Goal: Task Accomplishment & Management: Manage account settings

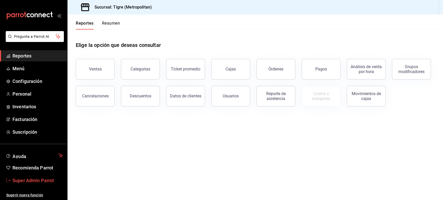
click at [42, 178] on span "Super Admin Parrot" at bounding box center [37, 180] width 51 height 7
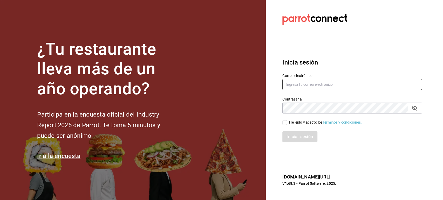
click at [296, 85] on input "text" at bounding box center [352, 84] width 140 height 11
paste input "fiveofiveburgers@cdmx.com"
type input "fiveofiveburgers@cdmx.com"
click at [290, 121] on div "He leído y acepto los Términos y condiciones." at bounding box center [325, 122] width 73 height 5
click at [287, 121] on input "He leído y acepto los Términos y condiciones." at bounding box center [284, 122] width 5 height 5
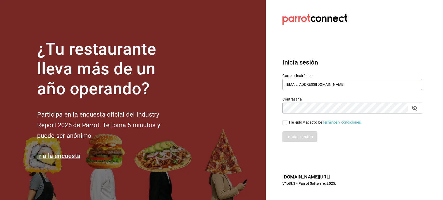
checkbox input "true"
click at [296, 136] on button "Iniciar sesión" at bounding box center [299, 137] width 35 height 11
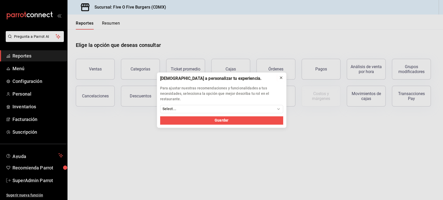
click at [279, 78] on icon at bounding box center [281, 78] width 4 height 4
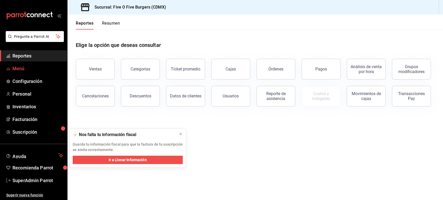
click at [32, 67] on span "Menú" at bounding box center [37, 68] width 51 height 7
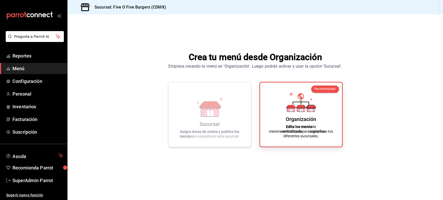
click at [228, 116] on div "Sucursal Asigna áreas de cocina y publica los menús que copiaste en esta sucurs…" at bounding box center [210, 114] width 70 height 57
click at [210, 114] on icon at bounding box center [210, 114] width 6 height 6
click at [231, 111] on div "Sucursal Asigna áreas de cocina y publica los menús que copiaste en esta sucurs…" at bounding box center [210, 114] width 70 height 57
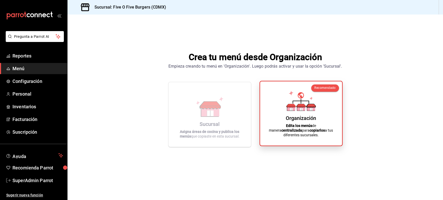
click at [298, 108] on icon at bounding box center [301, 101] width 30 height 20
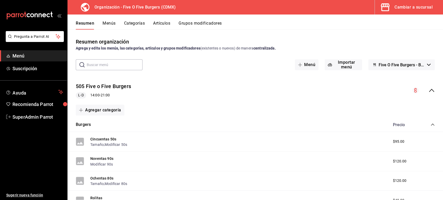
click at [428, 88] on icon "collapse-menu-row" at bounding box center [431, 90] width 6 height 6
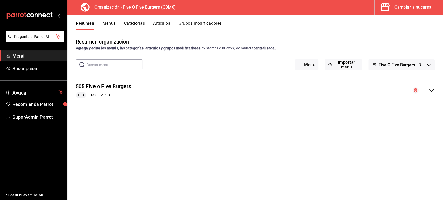
click at [110, 24] on button "Menús" at bounding box center [109, 25] width 13 height 9
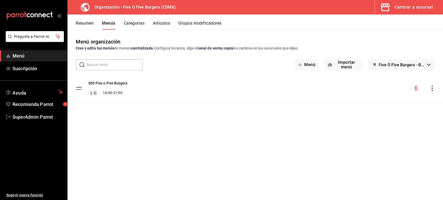
click at [433, 89] on icon "actions" at bounding box center [432, 88] width 5 height 5
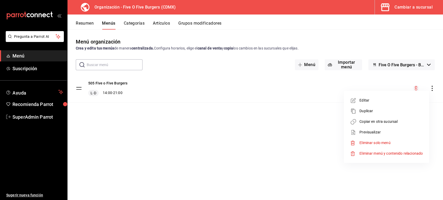
click at [366, 122] on span "Copiar en otra sucursal" at bounding box center [390, 121] width 63 height 5
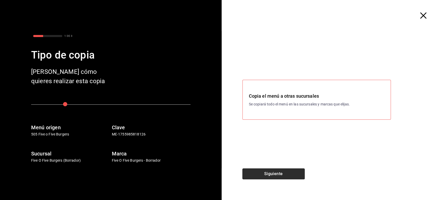
click at [272, 176] on button "Siguiente" at bounding box center [273, 174] width 62 height 11
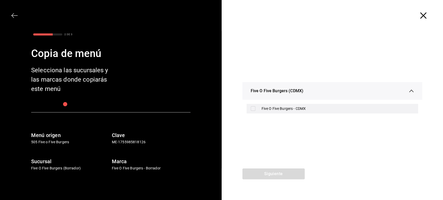
click at [254, 108] on input "checkbox" at bounding box center [253, 108] width 5 height 5
checkbox input "true"
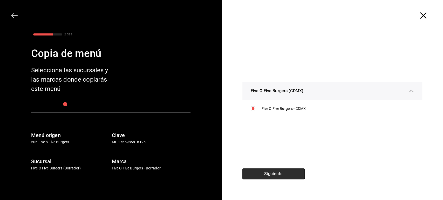
click at [263, 173] on button "Siguiente" at bounding box center [273, 174] width 62 height 11
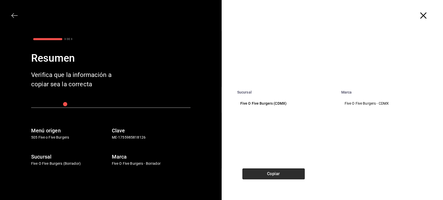
click at [263, 173] on button "Copiar" at bounding box center [273, 174] width 62 height 11
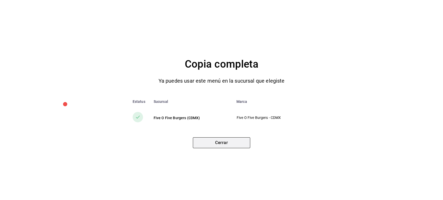
click at [224, 143] on button "Cerrar" at bounding box center [221, 143] width 57 height 11
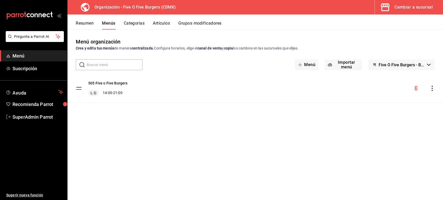
click at [407, 8] on div "Cambiar a sucursal" at bounding box center [413, 7] width 38 height 7
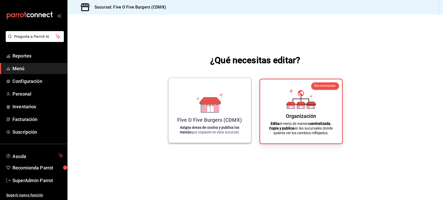
click at [203, 108] on icon at bounding box center [210, 106] width 18 height 11
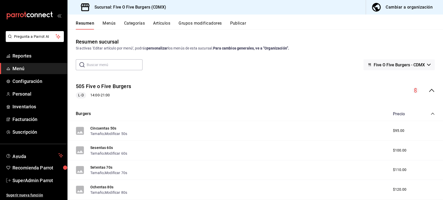
click at [243, 24] on button "Publicar" at bounding box center [238, 25] width 16 height 9
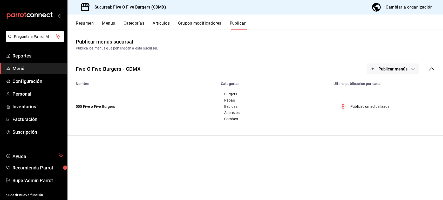
click at [389, 68] on span "Publicar menús" at bounding box center [392, 69] width 29 height 5
click at [385, 84] on div at bounding box center [380, 86] width 15 height 8
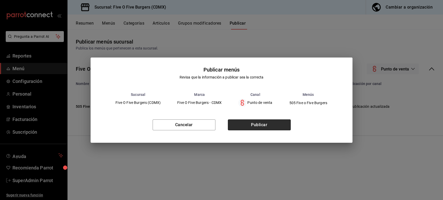
click at [248, 122] on button "Publicar" at bounding box center [259, 125] width 63 height 11
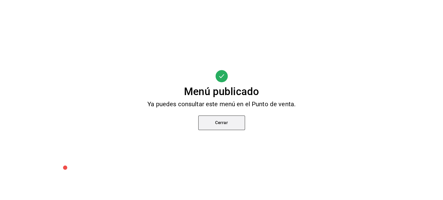
click at [215, 124] on button "Cerrar" at bounding box center [221, 123] width 47 height 15
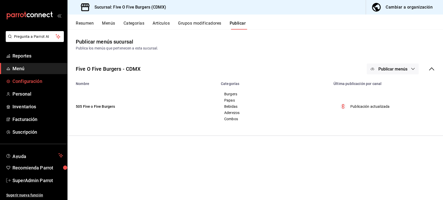
click at [31, 84] on span "Configuración" at bounding box center [37, 81] width 51 height 7
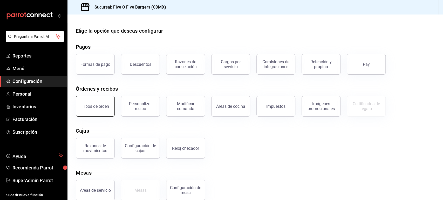
click at [102, 103] on button "Tipos de orden" at bounding box center [95, 106] width 39 height 21
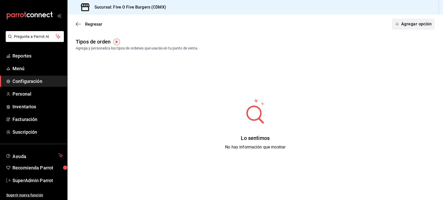
click at [404, 26] on button "Agregar opción" at bounding box center [413, 24] width 43 height 11
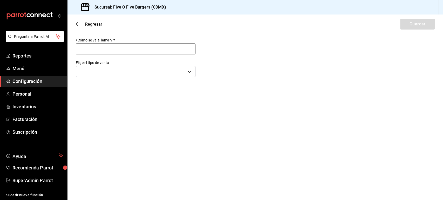
click at [126, 47] on input "text" at bounding box center [136, 49] width 120 height 11
type input "Comer Aqui"
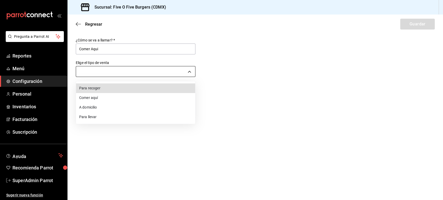
click at [106, 71] on body "Pregunta a Parrot AI Reportes Menú Configuración Personal Inventarios Facturaci…" at bounding box center [221, 100] width 443 height 200
click at [103, 96] on li "Comer aquí" at bounding box center [135, 98] width 119 height 10
type input "DINE_IN"
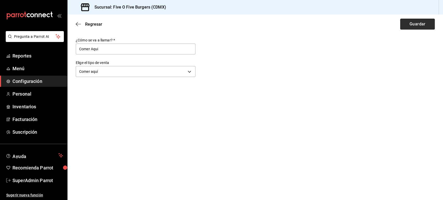
click at [403, 22] on button "Guardar" at bounding box center [417, 24] width 35 height 11
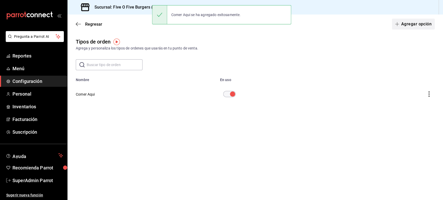
click at [405, 27] on button "Agregar opción" at bounding box center [413, 24] width 43 height 11
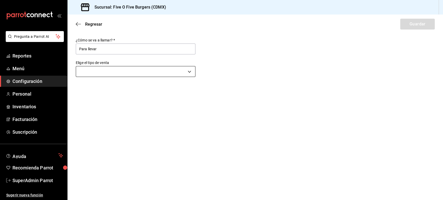
type input "Para llevar"
click at [98, 72] on body "Pregunta a Parrot AI Reportes Menú Configuración Personal Inventarios Facturaci…" at bounding box center [221, 100] width 443 height 200
click at [101, 118] on li "Para llevar" at bounding box center [135, 117] width 119 height 10
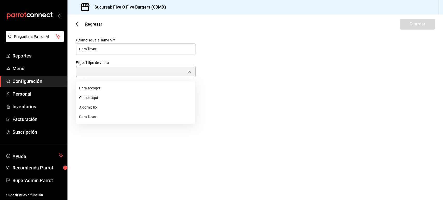
type input "TAKE_OUT"
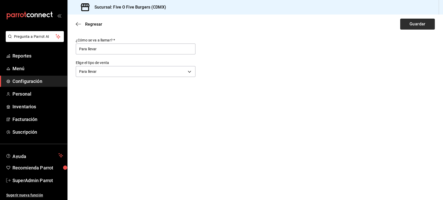
click at [411, 26] on button "Guardar" at bounding box center [417, 24] width 35 height 11
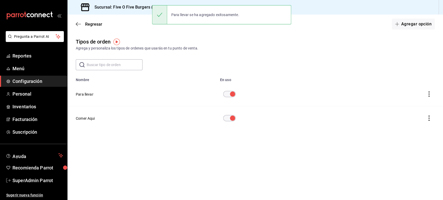
click at [402, 50] on div "Agrega y personaliza los tipos de ordenes que usarás en tu punto de venta." at bounding box center [255, 48] width 359 height 5
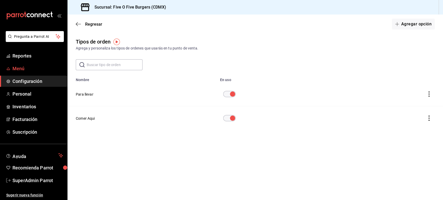
click at [21, 65] on span "Menú" at bounding box center [37, 68] width 51 height 7
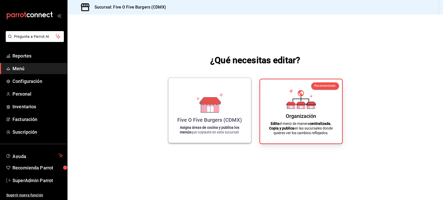
click at [203, 112] on icon at bounding box center [210, 106] width 18 height 11
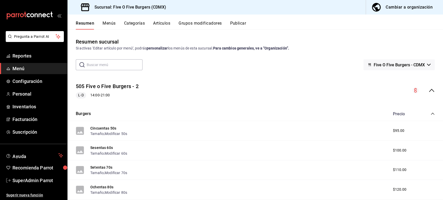
click at [428, 91] on icon "collapse-menu-row" at bounding box center [431, 90] width 6 height 6
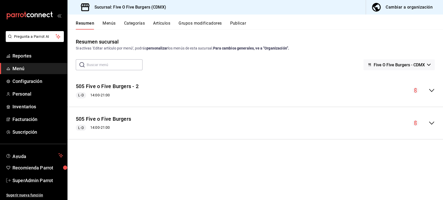
click at [112, 24] on button "Menús" at bounding box center [109, 25] width 13 height 9
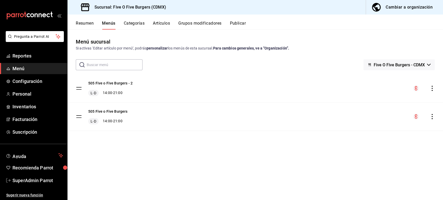
click at [433, 89] on icon "actions" at bounding box center [432, 88] width 5 height 5
click at [370, 112] on span "Eliminar menú y contenido relacionado" at bounding box center [390, 111] width 63 height 4
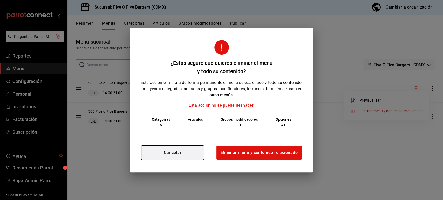
click at [191, 151] on button "Cancelar" at bounding box center [172, 153] width 63 height 15
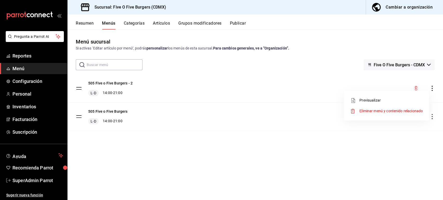
click at [431, 118] on div at bounding box center [221, 100] width 443 height 200
click at [431, 118] on icon "actions" at bounding box center [432, 116] width 5 height 5
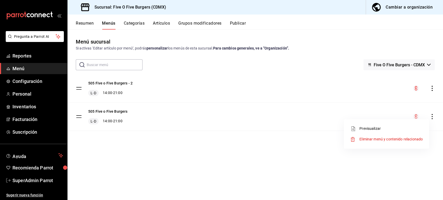
click at [431, 90] on div at bounding box center [221, 100] width 443 height 200
click at [432, 87] on icon "actions" at bounding box center [432, 88] width 5 height 5
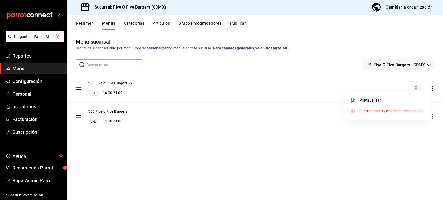
click at [360, 109] on span "Eliminar menú y contenido relacionado" at bounding box center [390, 111] width 63 height 4
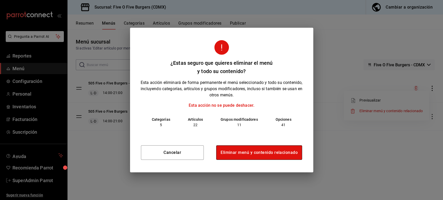
click at [231, 152] on button "Eliminar menú y contenido relacionado" at bounding box center [259, 153] width 86 height 15
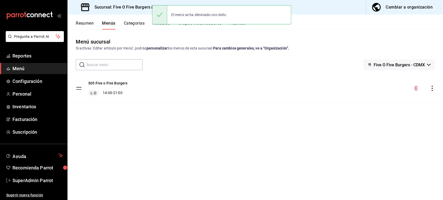
click at [134, 24] on button "Categorías" at bounding box center [134, 25] width 21 height 9
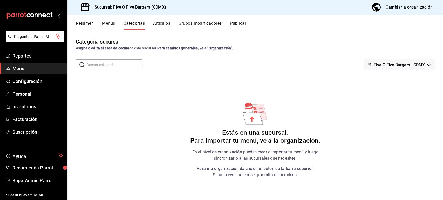
click at [106, 24] on button "Menús" at bounding box center [108, 25] width 13 height 9
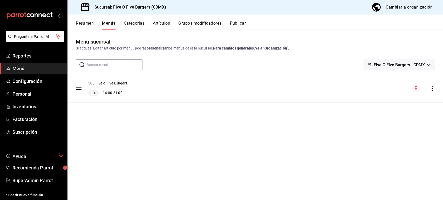
click at [91, 22] on button "Resumen" at bounding box center [85, 25] width 18 height 9
click at [432, 93] on icon "collapse-menu-row" at bounding box center [431, 90] width 6 height 6
click at [388, 10] on div "Cambiar a organización" at bounding box center [409, 7] width 47 height 7
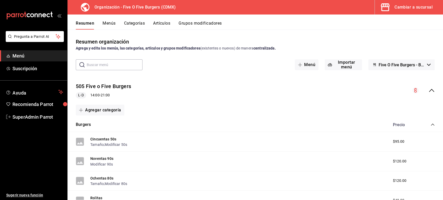
click at [112, 23] on button "Menús" at bounding box center [109, 25] width 13 height 9
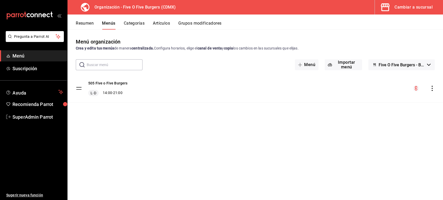
click at [432, 89] on icon "actions" at bounding box center [432, 88] width 5 height 5
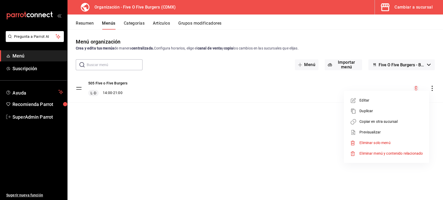
click at [375, 122] on span "Copiar en otra sucursal" at bounding box center [390, 121] width 63 height 5
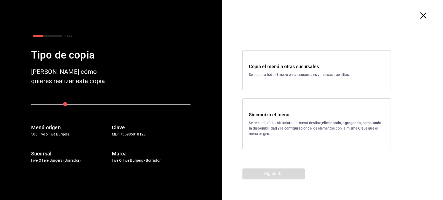
click at [281, 120] on div "Sincroniza el menú Se reescribirá la estructura del menú destino; eliminando, a…" at bounding box center [316, 123] width 135 height 25
click at [272, 176] on button "Siguiente" at bounding box center [273, 174] width 62 height 11
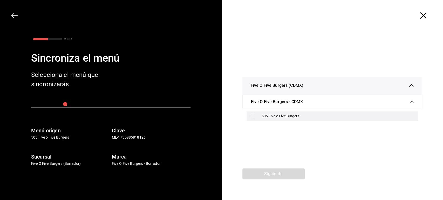
click at [259, 117] on div "505 Five o Five Burgers" at bounding box center [333, 117] width 172 height 10
checkbox input "true"
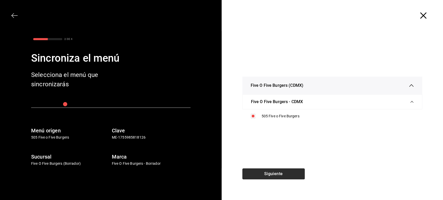
click at [264, 177] on button "Siguiente" at bounding box center [273, 174] width 62 height 11
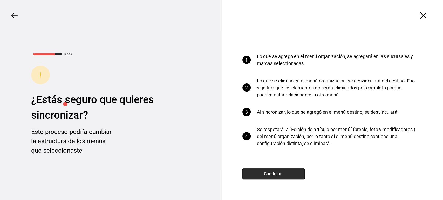
click at [264, 177] on button "Continuar" at bounding box center [273, 174] width 62 height 11
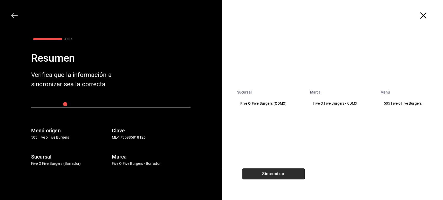
click at [264, 177] on button "Sincronizar" at bounding box center [273, 174] width 62 height 11
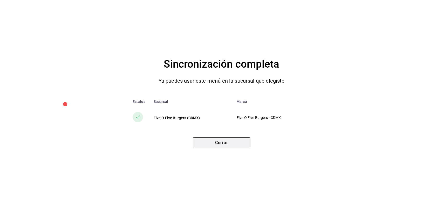
click at [220, 143] on button "Cerrar" at bounding box center [221, 143] width 57 height 11
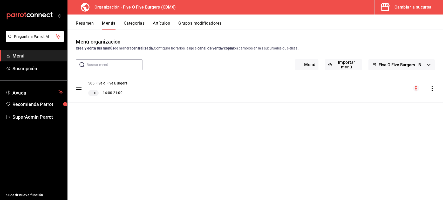
click at [408, 10] on div "Cambiar a sucursal" at bounding box center [413, 7] width 38 height 7
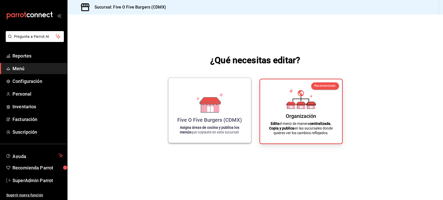
click at [198, 103] on icon at bounding box center [210, 103] width 30 height 20
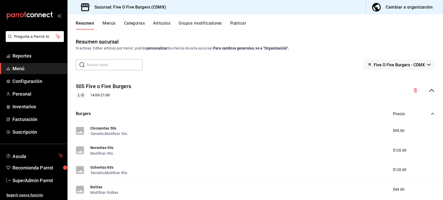
click at [142, 22] on button "Categorías" at bounding box center [134, 25] width 21 height 9
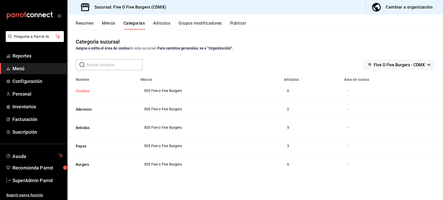
click at [85, 89] on button "Combos" at bounding box center [102, 90] width 52 height 5
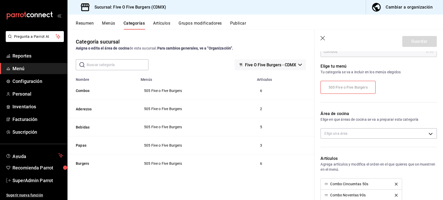
scroll to position [53, 0]
click at [341, 133] on body "Pregunta a Parrot AI Reportes Menú Configuración Personal Inventarios Facturaci…" at bounding box center [221, 100] width 443 height 200
click at [341, 147] on span "Cocina" at bounding box center [381, 149] width 94 height 5
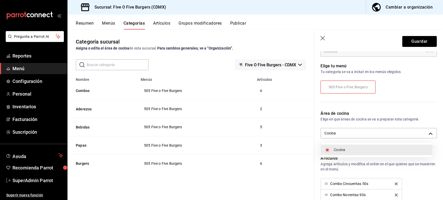
type input "2adbbe66-4caa-49c2-ab72-21ed93b09868"
checkbox input "true"
click at [403, 38] on div at bounding box center [221, 100] width 443 height 200
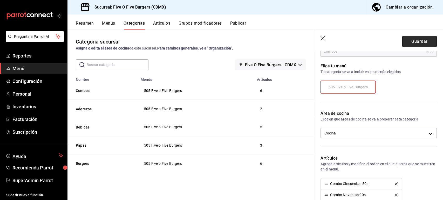
click at [405, 42] on button "Guardar" at bounding box center [419, 41] width 35 height 11
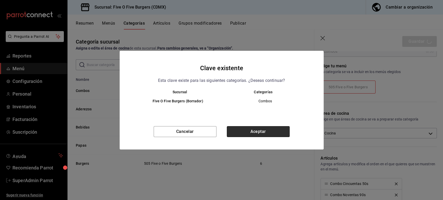
click at [241, 132] on button "Aceptar" at bounding box center [258, 131] width 63 height 11
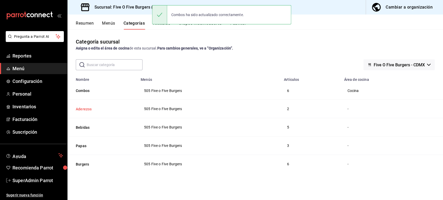
click at [89, 109] on button "Aderezos" at bounding box center [102, 109] width 52 height 5
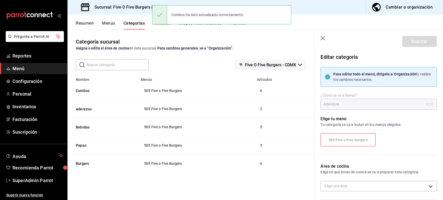
scroll to position [47, 0]
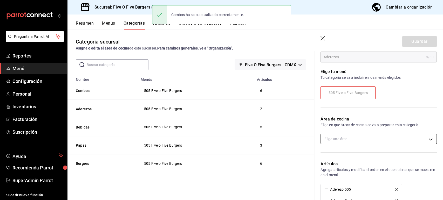
click at [338, 140] on body "Pregunta a Parrot AI Reportes Menú Configuración Personal Inventarios Facturaci…" at bounding box center [221, 100] width 443 height 200
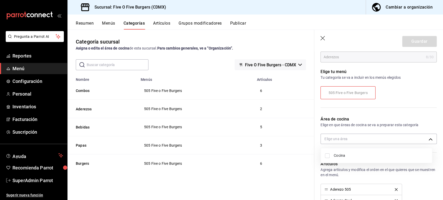
click at [341, 153] on span "Cocina" at bounding box center [381, 155] width 94 height 5
type input "2adbbe66-4caa-49c2-ab72-21ed93b09868"
checkbox input "true"
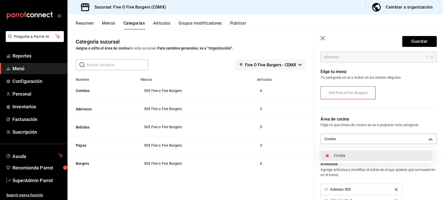
click at [411, 44] on div at bounding box center [221, 100] width 443 height 200
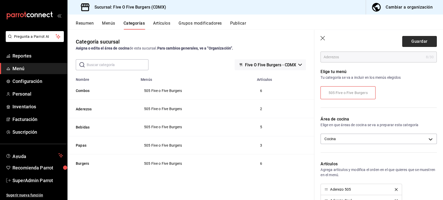
click at [410, 44] on button "Guardar" at bounding box center [419, 41] width 35 height 11
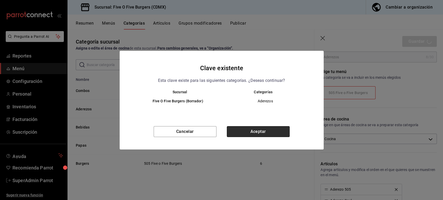
click at [257, 134] on button "Aceptar" at bounding box center [258, 131] width 63 height 11
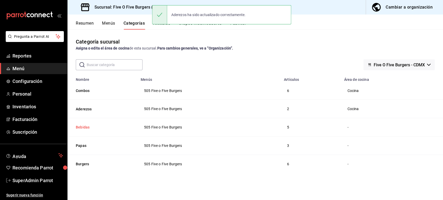
click at [85, 128] on button "Bebidas" at bounding box center [102, 127] width 52 height 5
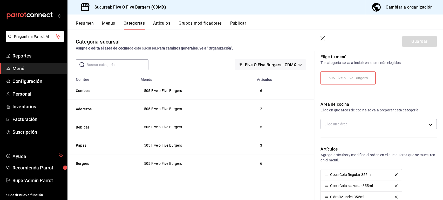
scroll to position [63, 0]
click at [343, 124] on body "Pregunta a Parrot AI Reportes Menú Configuración Personal Inventarios Facturaci…" at bounding box center [221, 100] width 443 height 200
click at [336, 139] on span "Cocina" at bounding box center [381, 140] width 94 height 5
type input "2adbbe66-4caa-49c2-ab72-21ed93b09868"
checkbox input "true"
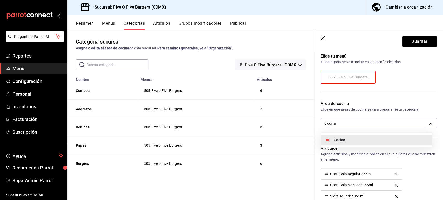
click at [410, 39] on div at bounding box center [221, 100] width 443 height 200
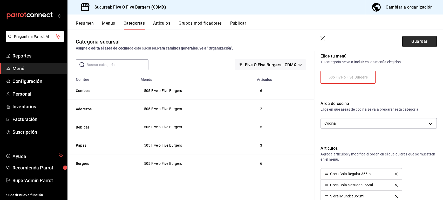
click at [403, 44] on button "Guardar" at bounding box center [419, 41] width 35 height 11
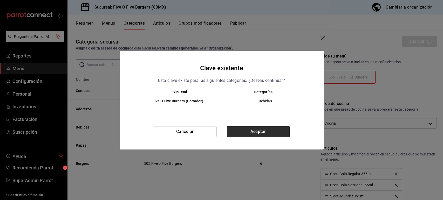
click at [264, 132] on button "Aceptar" at bounding box center [258, 131] width 63 height 11
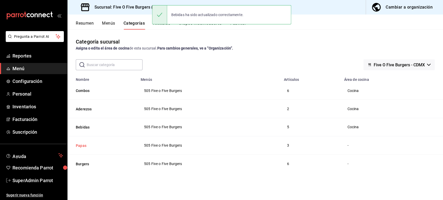
click at [81, 146] on button "Papas" at bounding box center [102, 145] width 52 height 5
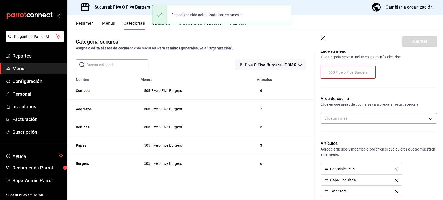
scroll to position [68, 0]
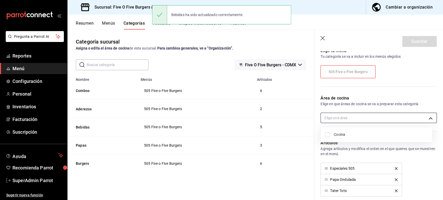
click at [341, 120] on body "Pregunta a Parrot AI Reportes Menú Configuración Personal Inventarios Facturaci…" at bounding box center [221, 100] width 443 height 200
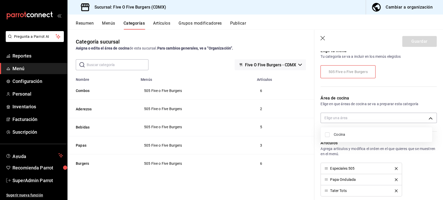
click at [337, 136] on span "Cocina" at bounding box center [381, 134] width 94 height 5
type input "2adbbe66-4caa-49c2-ab72-21ed93b09868"
checkbox input "true"
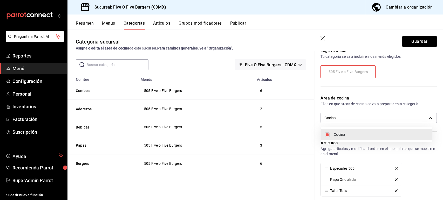
click at [411, 38] on div at bounding box center [221, 100] width 443 height 200
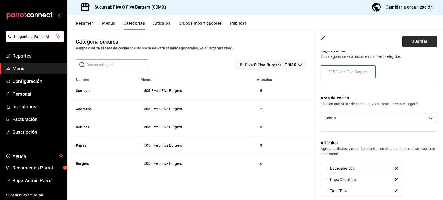
click at [405, 44] on button "Guardar" at bounding box center [419, 41] width 35 height 11
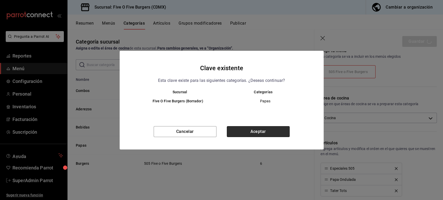
click at [249, 134] on button "Aceptar" at bounding box center [258, 131] width 63 height 11
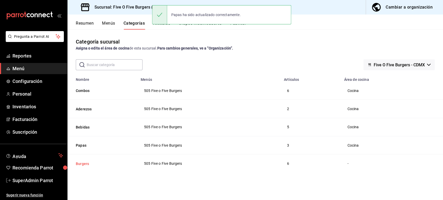
click at [87, 161] on button "Burgers" at bounding box center [102, 163] width 52 height 5
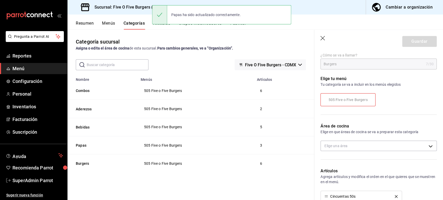
scroll to position [41, 0]
click at [348, 135] on div "Área de cocina Elige en que áreas de cocina se va a preparar esta categoría Eli…" at bounding box center [375, 138] width 122 height 45
click at [344, 143] on body "Pregunta a Parrot AI Reportes Menú Configuración Personal Inventarios Facturaci…" at bounding box center [221, 100] width 443 height 200
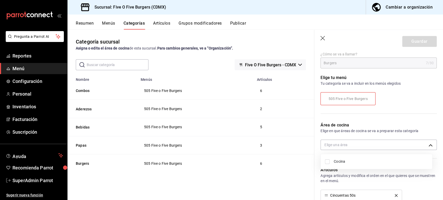
click at [340, 157] on li "Cocina" at bounding box center [376, 161] width 111 height 11
type input "2adbbe66-4caa-49c2-ab72-21ed93b09868"
checkbox input "true"
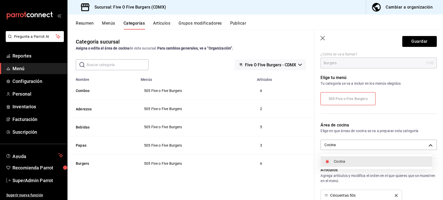
click at [404, 43] on div at bounding box center [221, 100] width 443 height 200
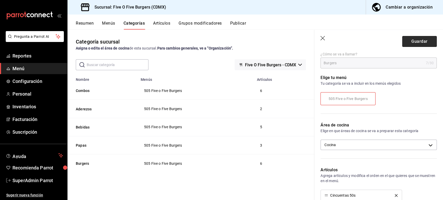
click at [411, 40] on button "Guardar" at bounding box center [419, 41] width 35 height 11
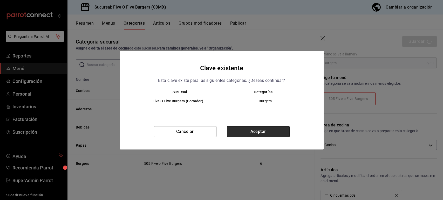
click at [243, 131] on button "Aceptar" at bounding box center [258, 131] width 63 height 11
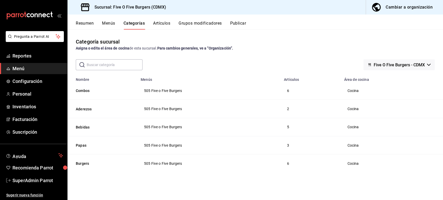
click at [411, 152] on td "Cocina" at bounding box center [392, 145] width 102 height 18
